Goal: Task Accomplishment & Management: Use online tool/utility

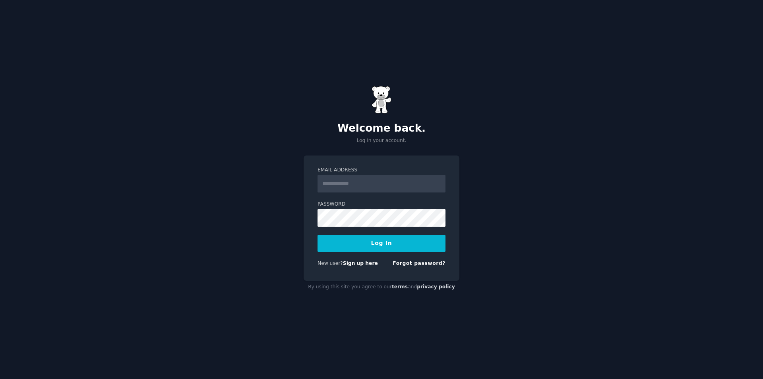
click at [378, 183] on input "Email Address" at bounding box center [381, 183] width 128 height 17
type input "**********"
click at [393, 237] on button "Log In" at bounding box center [381, 243] width 128 height 17
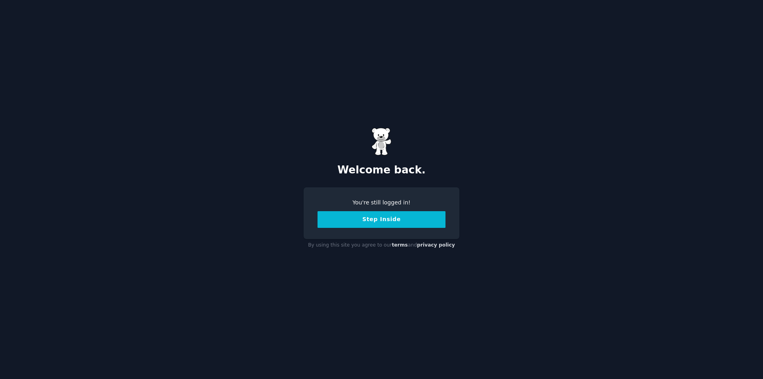
click at [394, 222] on button "Step Inside" at bounding box center [381, 219] width 128 height 17
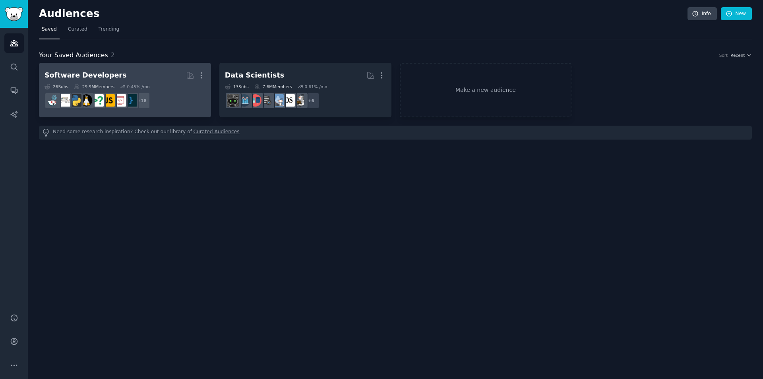
click at [151, 77] on h2 "Software Developers More" at bounding box center [124, 75] width 161 height 14
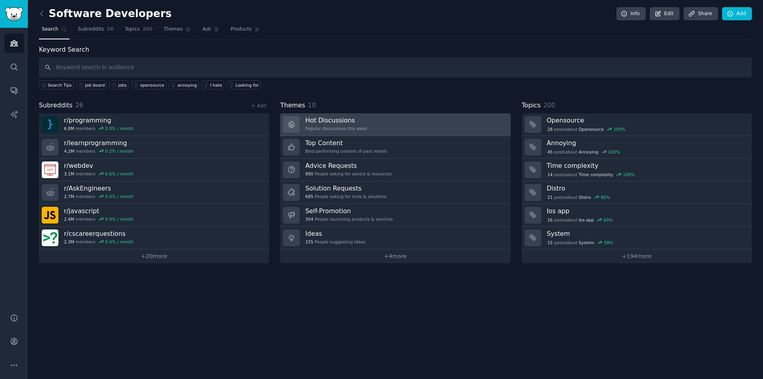
click at [364, 122] on link "Hot Discussions Popular discussions this week" at bounding box center [395, 124] width 230 height 23
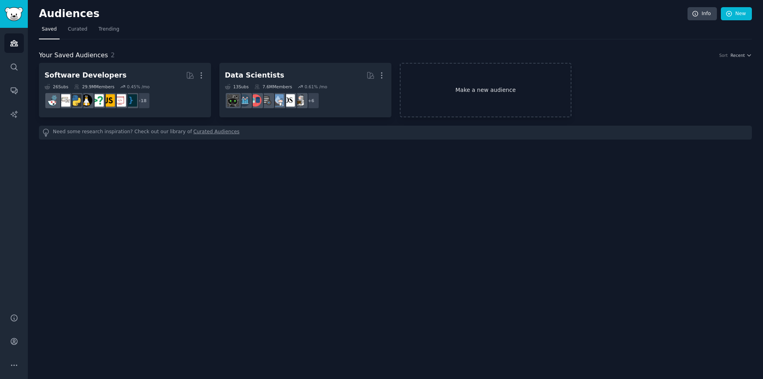
click at [497, 94] on link "Make a new audience" at bounding box center [486, 90] width 172 height 54
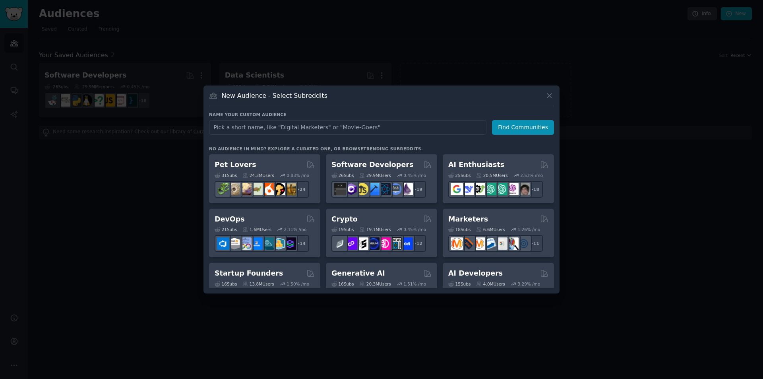
click at [355, 131] on input "text" at bounding box center [347, 127] width 277 height 15
drag, startPoint x: 268, startPoint y: 131, endPoint x: 202, endPoint y: 125, distance: 66.2
click at [202, 125] on div "​ New Audience - Select Subreddits Name your custom audience Audience Name Cont…" at bounding box center [381, 189] width 757 height 379
type input "W"
type input "C"
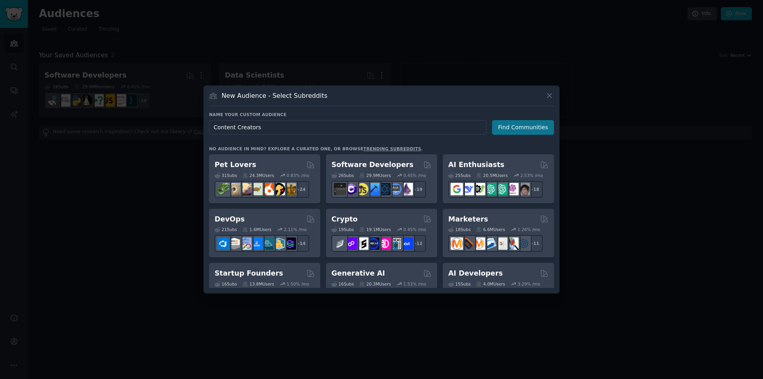
type input "Content Creators"
click at [540, 126] on button "Find Communities" at bounding box center [523, 127] width 62 height 15
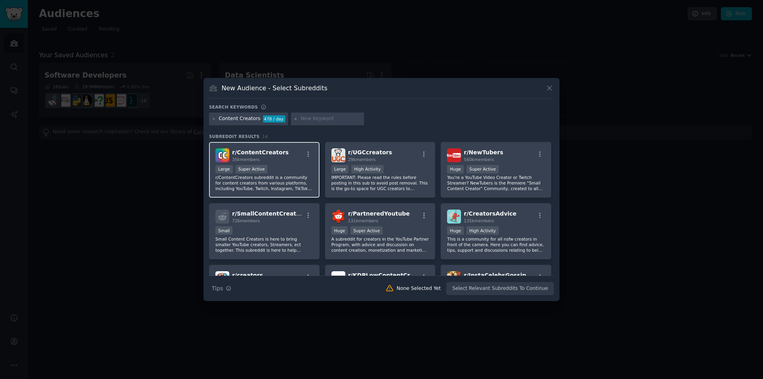
click at [289, 157] on div "r/ ContentCreators 35k members" at bounding box center [264, 155] width 98 height 14
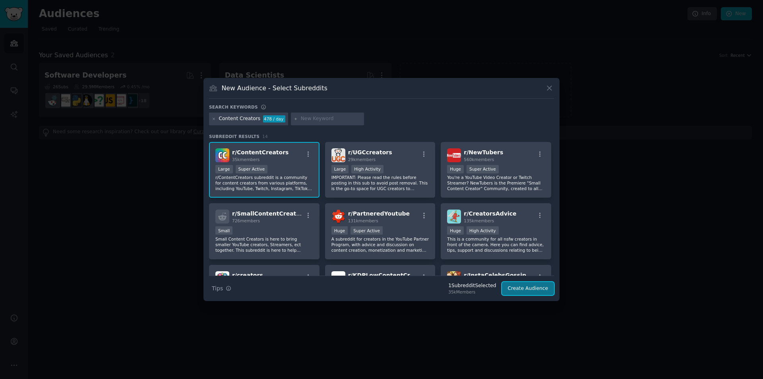
click at [534, 288] on button "Create Audience" at bounding box center [528, 289] width 52 height 14
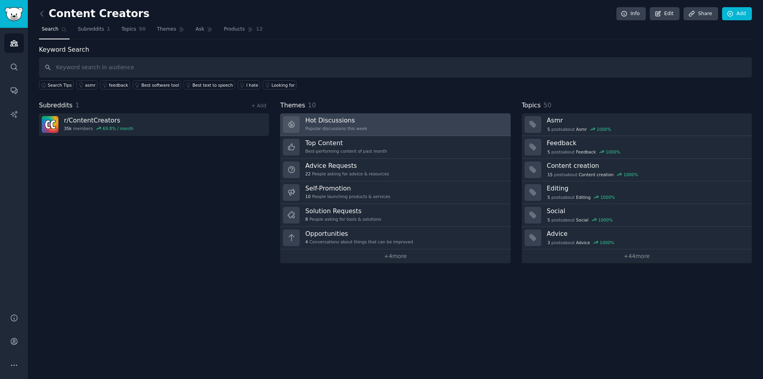
click at [365, 129] on link "Hot Discussions Popular discussions this week" at bounding box center [395, 124] width 230 height 23
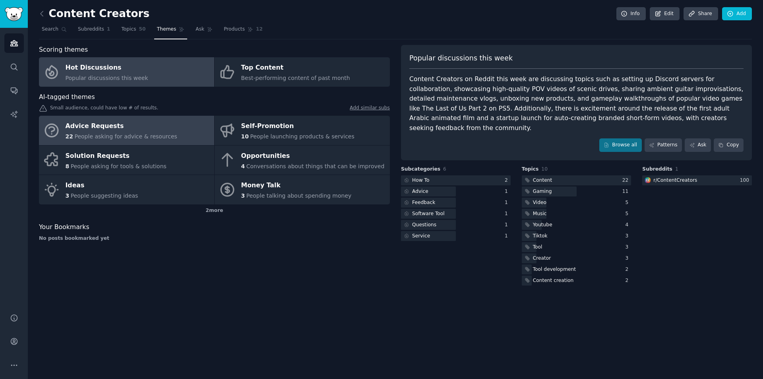
click at [153, 125] on div "Advice Requests" at bounding box center [122, 126] width 112 height 13
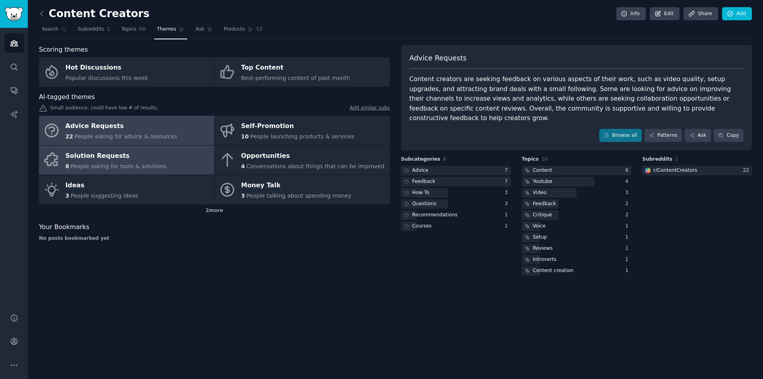
click at [154, 160] on div "Solution Requests" at bounding box center [116, 155] width 101 height 13
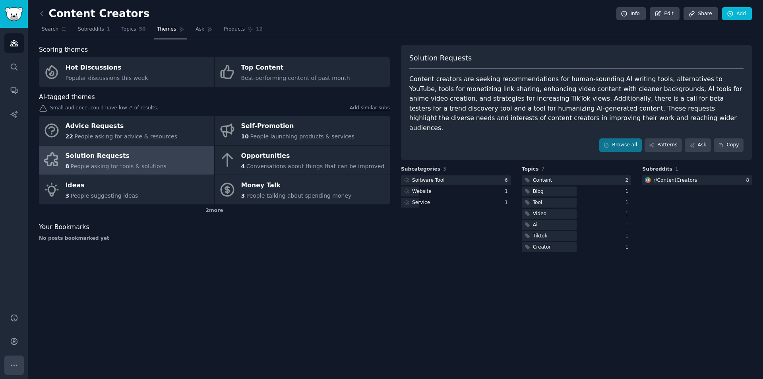
click at [13, 357] on button "More" at bounding box center [13, 364] width 19 height 19
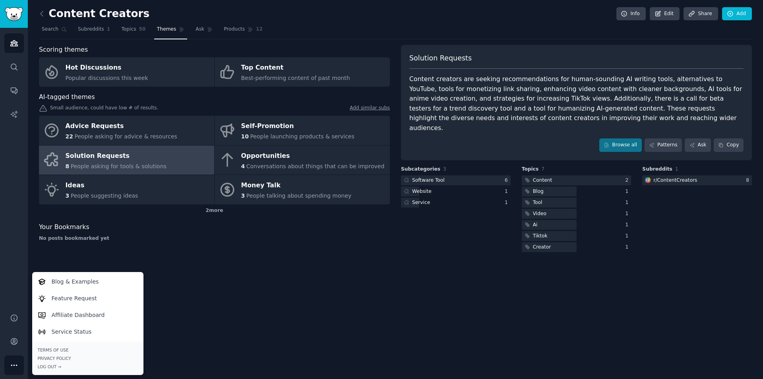
click at [228, 302] on div "Content Creators Info Edit Share Add Search Subreddits 1 Topics 50 Themes Ask P…" at bounding box center [395, 189] width 735 height 379
